Goal: Information Seeking & Learning: Learn about a topic

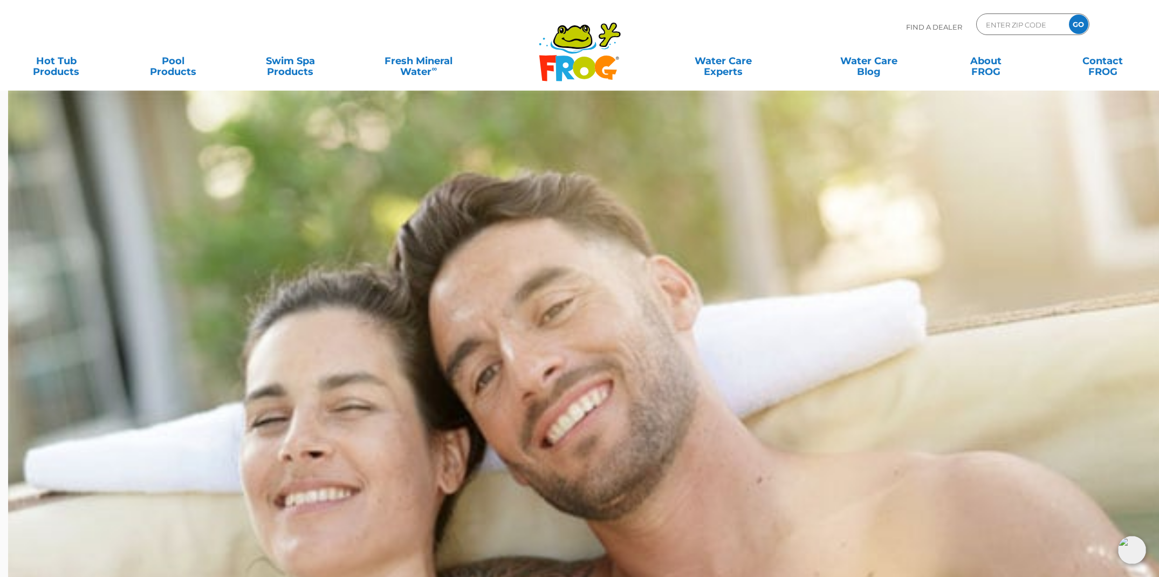
click at [566, 341] on link "Accept All" at bounding box center [561, 347] width 56 height 13
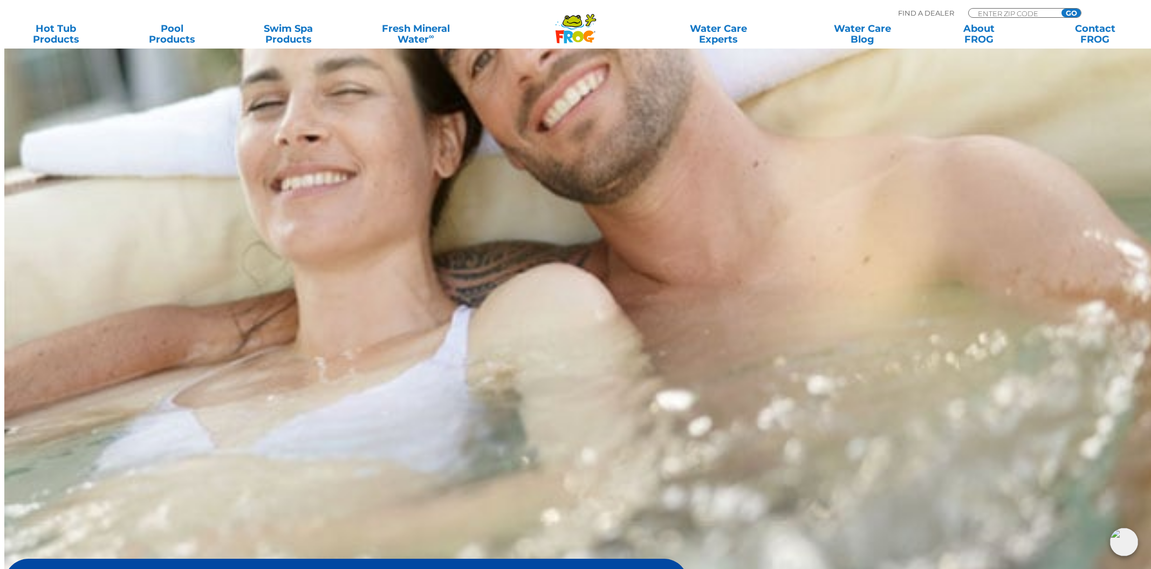
scroll to position [230, 0]
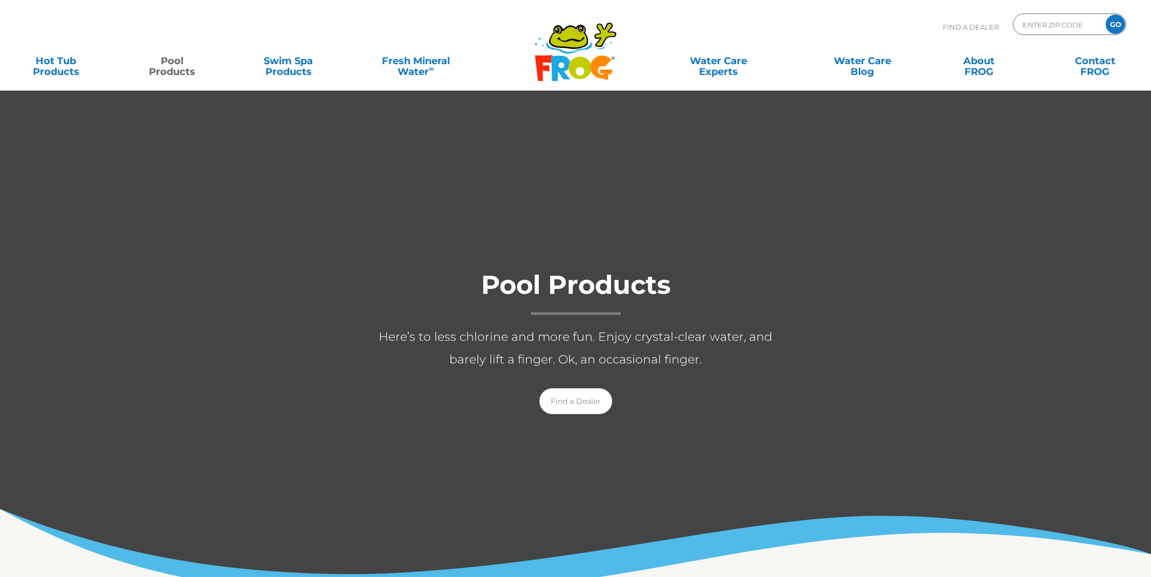
click at [184, 72] on link "Pool Products" at bounding box center [172, 61] width 91 height 22
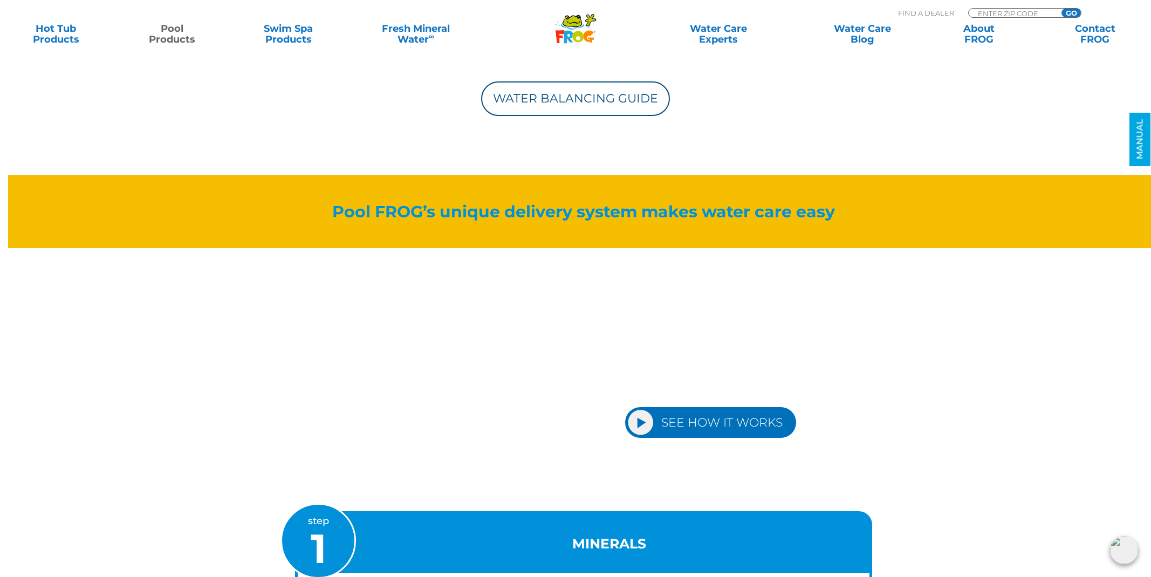
scroll to position [2530, 0]
